Goal: Transaction & Acquisition: Purchase product/service

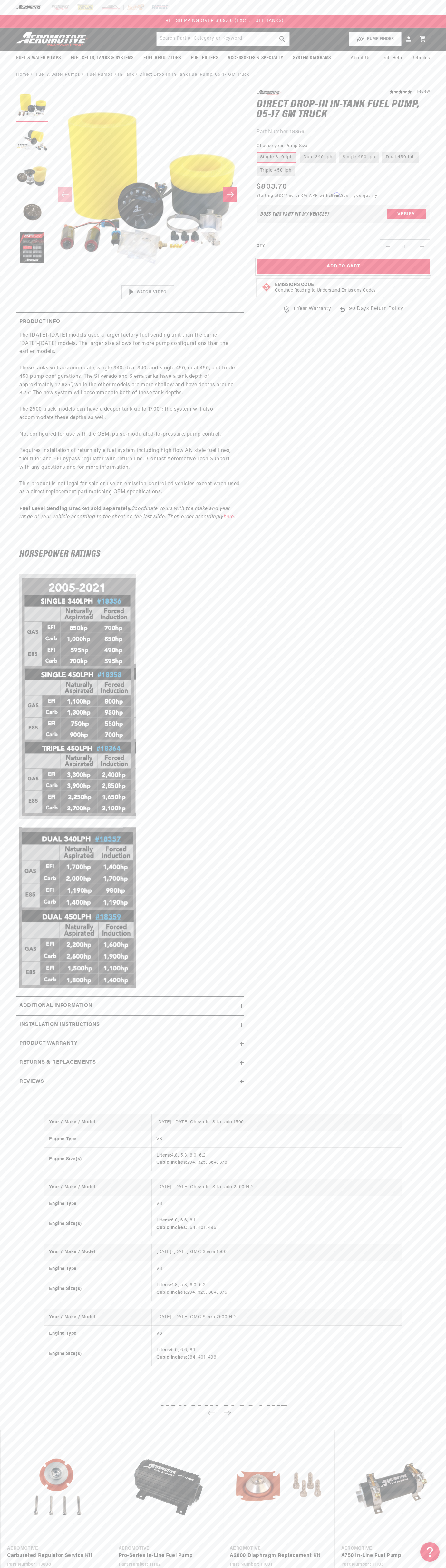
click at [343, 266] on button "Add to Cart" at bounding box center [343, 267] width 173 height 15
click at [423, 39] on icon at bounding box center [422, 39] width 6 height 6
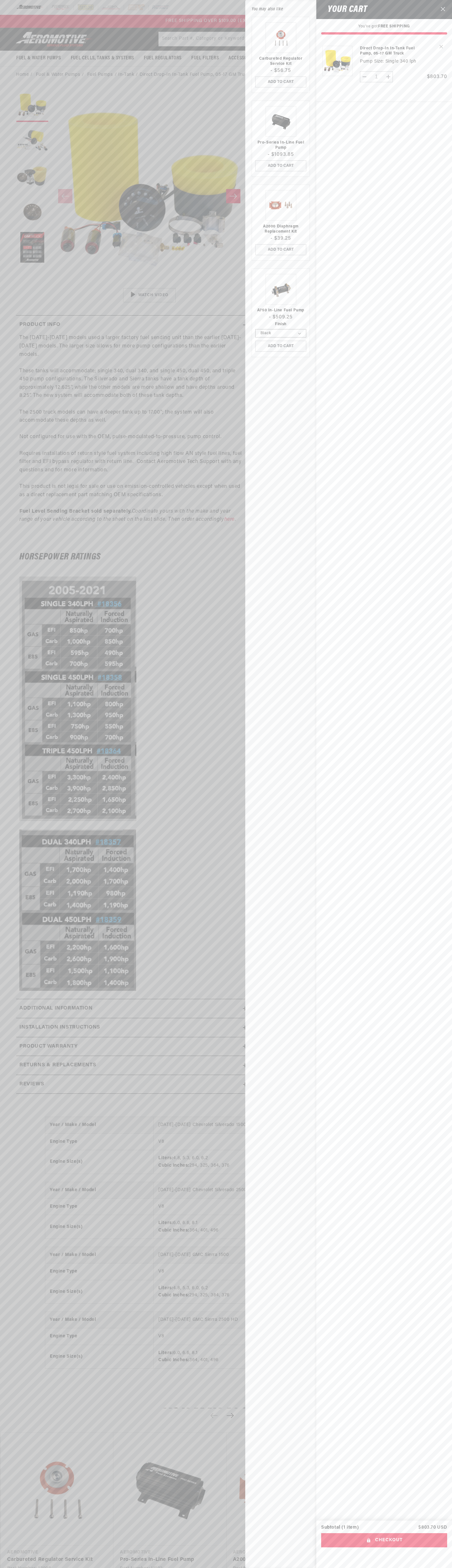
click at [443, 10] on icon "Close" at bounding box center [443, 9] width 5 height 5
